Goal: Book appointment/travel/reservation

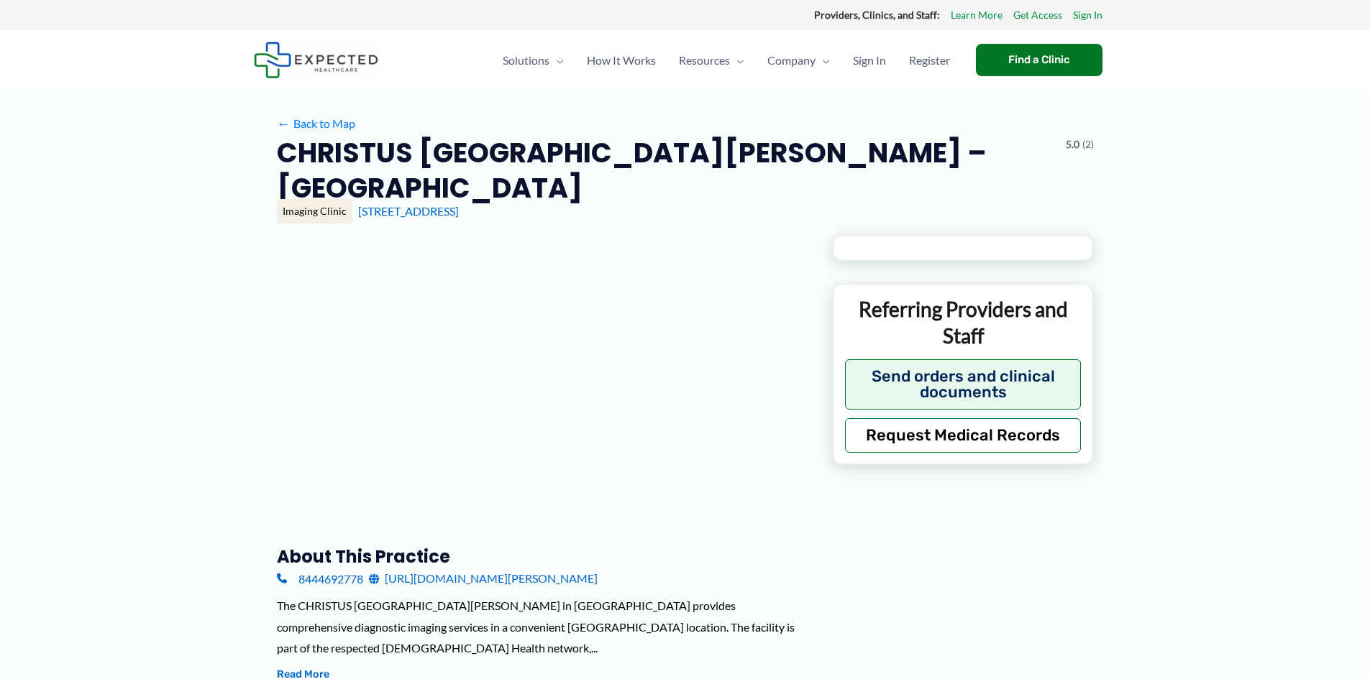
type input "**********"
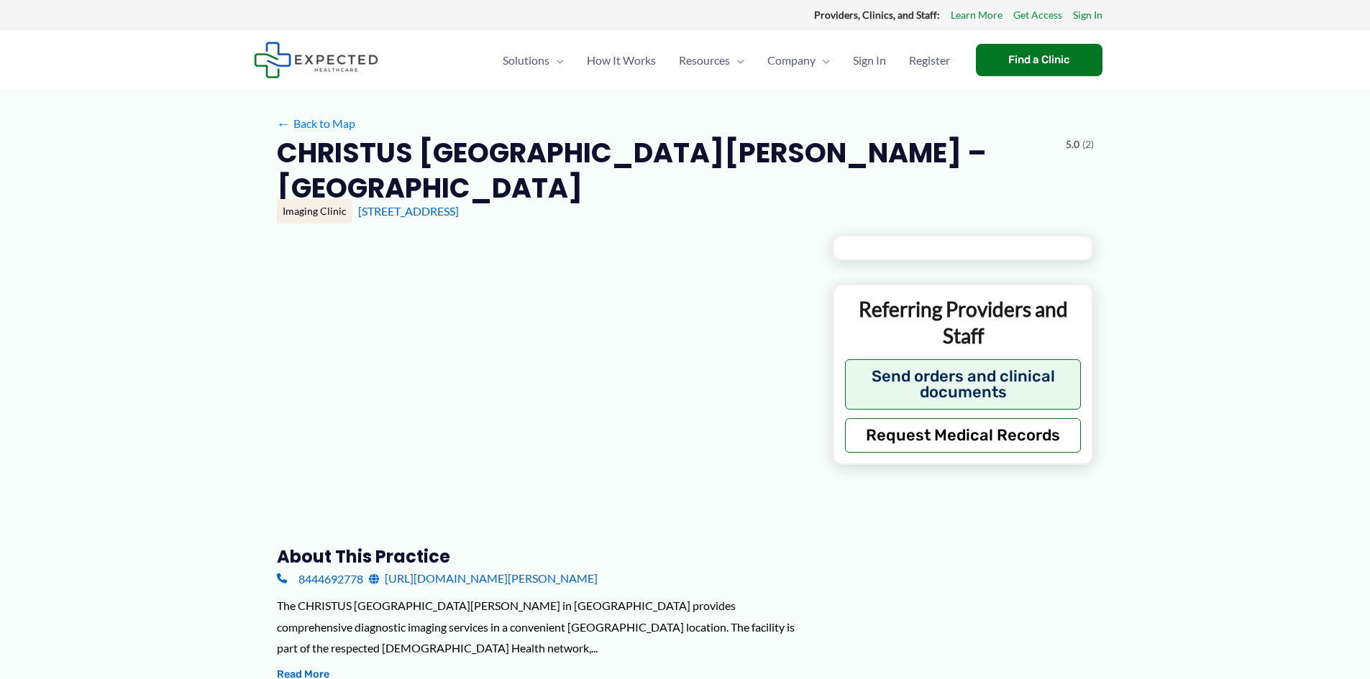
type input "**********"
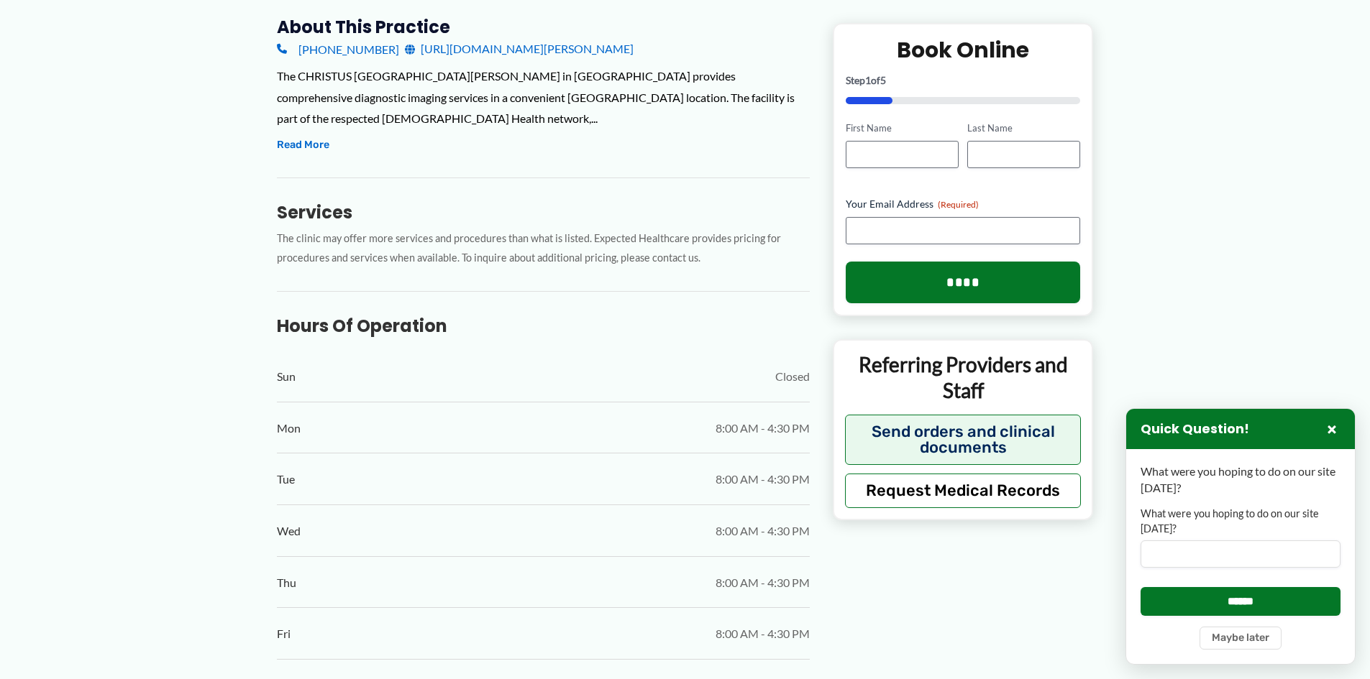
scroll to position [283, 0]
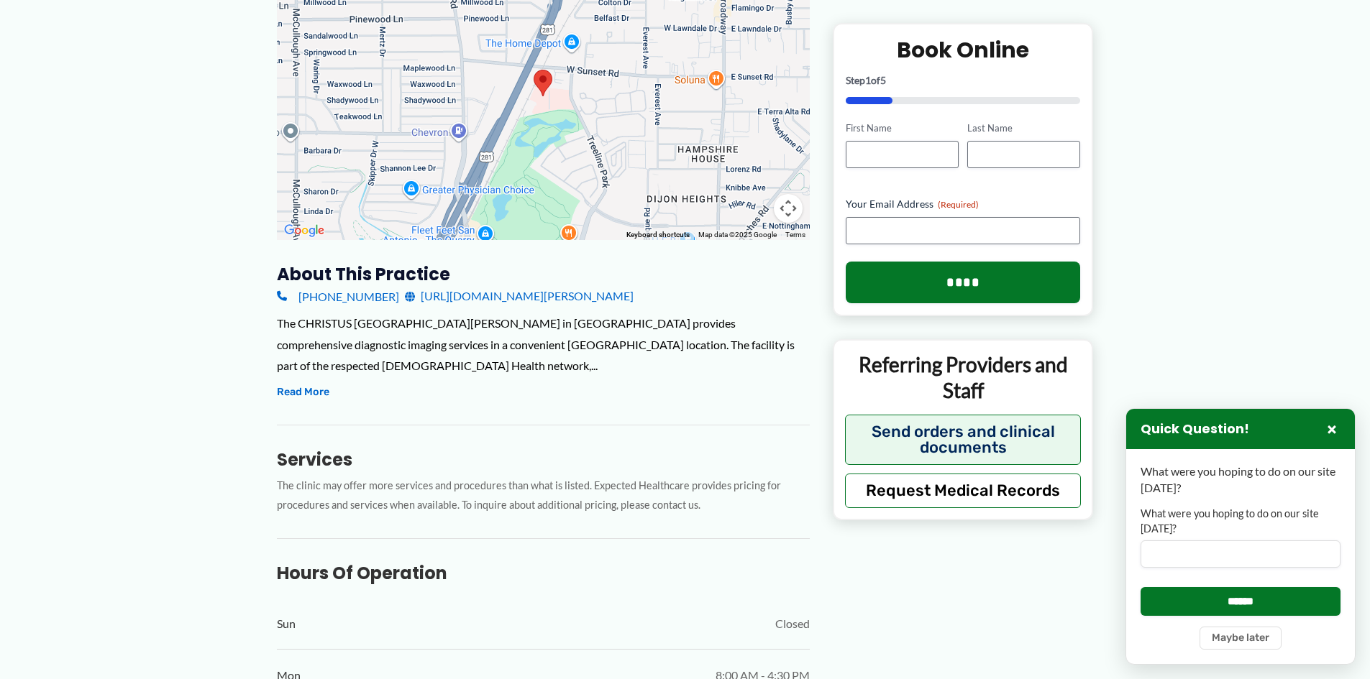
click at [494, 301] on link "[URL][DOMAIN_NAME][PERSON_NAME]" at bounding box center [519, 296] width 229 height 22
